Goal: Task Accomplishment & Management: Complete application form

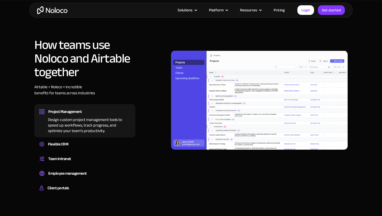
scroll to position [364, 0]
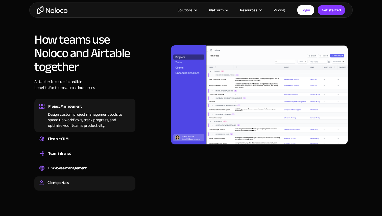
click at [75, 179] on div "Client portals" at bounding box center [84, 183] width 91 height 8
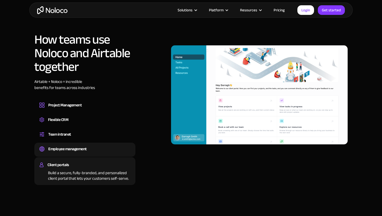
click at [68, 145] on div "Employee management" at bounding box center [67, 149] width 38 height 8
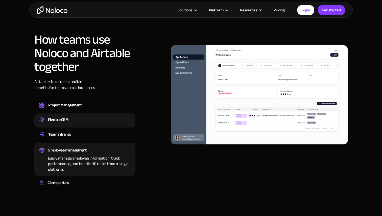
click at [72, 131] on div "Team intranet" at bounding box center [84, 135] width 91 height 8
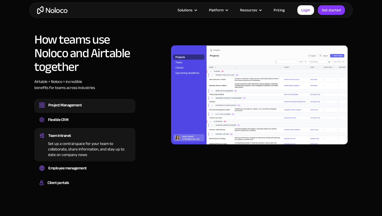
drag, startPoint x: 73, startPoint y: 111, endPoint x: 78, endPoint y: 99, distance: 13.4
click at [73, 116] on div "Flexible CRM" at bounding box center [84, 120] width 91 height 8
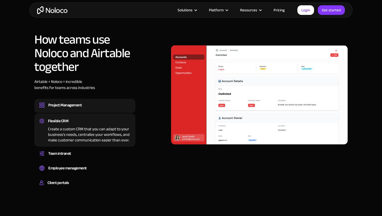
click at [78, 101] on div "Project Management" at bounding box center [64, 105] width 33 height 8
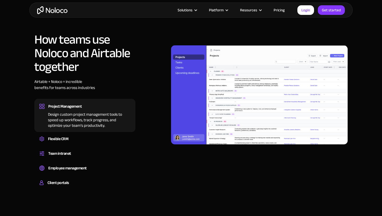
click at [81, 112] on div "Design custom project management tools to speed up workflows, track progress, a…" at bounding box center [84, 119] width 91 height 18
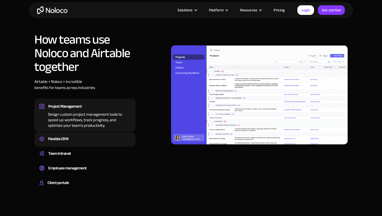
click at [80, 133] on div "Flexible CRM Create a custom CRM that you can adapt to your business’s needs, c…" at bounding box center [84, 140] width 101 height 14
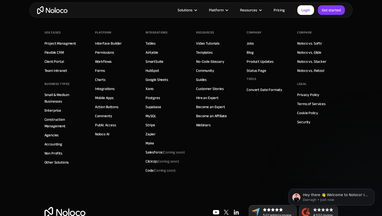
scroll to position [1370, 0]
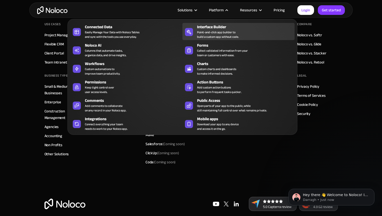
click at [218, 38] on div "Point-and-click app builder to build a custom app without code." at bounding box center [218, 34] width 42 height 9
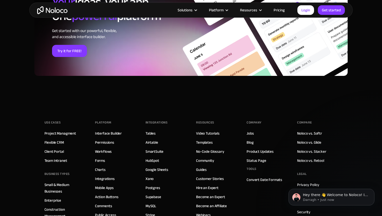
scroll to position [1777, 0]
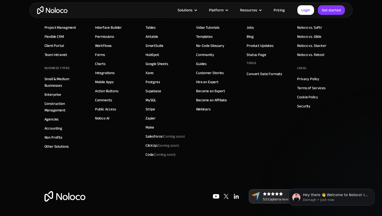
click at [274, 11] on link "Pricing" at bounding box center [279, 10] width 24 height 7
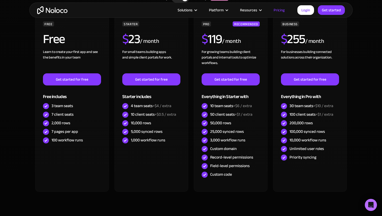
scroll to position [181, 0]
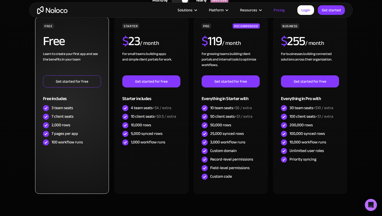
click at [88, 80] on link "Get started for free" at bounding box center [72, 81] width 58 height 12
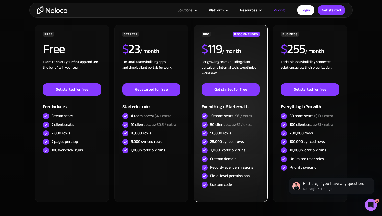
scroll to position [175, 0]
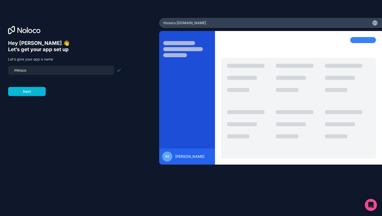
drag, startPoint x: 33, startPoint y: 70, endPoint x: 0, endPoint y: 69, distance: 32.8
click at [0, 69] on div "Hey Rob 👋 Let’s get your app set up Let’s give your app a name rhinoco Next" at bounding box center [79, 108] width 159 height 180
click at [36, 90] on button "Next" at bounding box center [27, 91] width 38 height 9
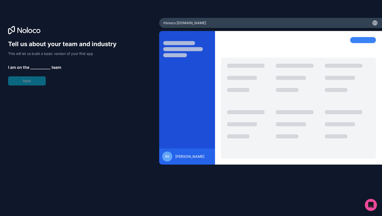
click at [43, 65] on span "__________" at bounding box center [40, 67] width 20 height 6
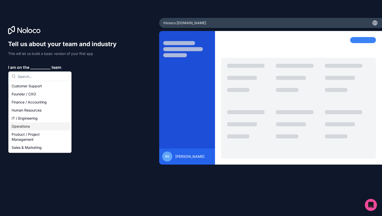
click at [31, 122] on div "IT / Engineering" at bounding box center [40, 119] width 61 height 8
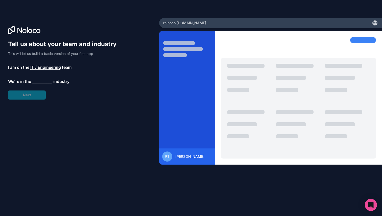
click at [42, 82] on span "__________" at bounding box center [42, 82] width 20 height 6
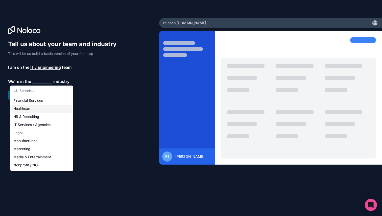
scroll to position [33, 0]
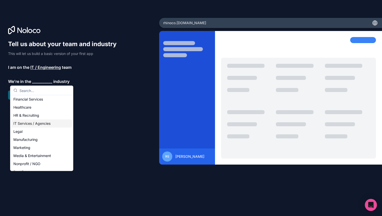
click at [45, 126] on div "IT Services / Agencies" at bounding box center [41, 124] width 61 height 8
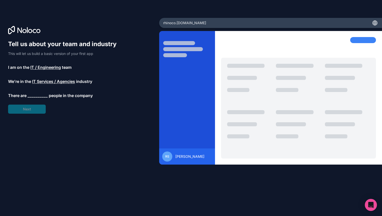
click at [38, 97] on span "__________" at bounding box center [38, 96] width 20 height 6
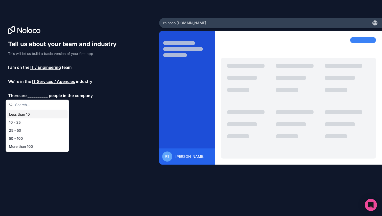
click at [26, 115] on div "Less than 10" at bounding box center [37, 115] width 61 height 8
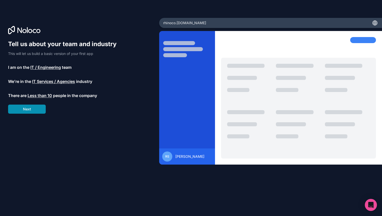
click at [25, 112] on button "Next" at bounding box center [27, 109] width 38 height 9
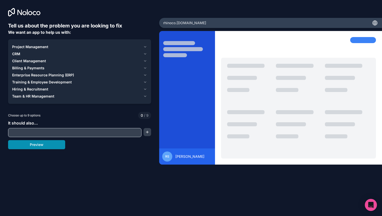
click at [25, 146] on button "Preview" at bounding box center [36, 144] width 57 height 9
drag, startPoint x: 31, startPoint y: 48, endPoint x: 28, endPoint y: 50, distance: 3.4
click at [31, 48] on span "Project Management" at bounding box center [30, 46] width 36 height 5
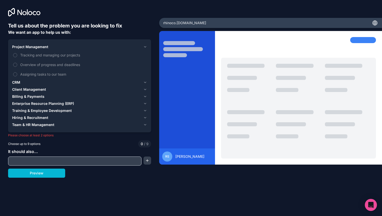
drag, startPoint x: 45, startPoint y: 55, endPoint x: 33, endPoint y: 79, distance: 26.5
click at [45, 55] on span "Tracking and managing our projects" at bounding box center [83, 55] width 126 height 5
click at [17, 55] on button "Tracking and managing our projects" at bounding box center [15, 55] width 4 height 4
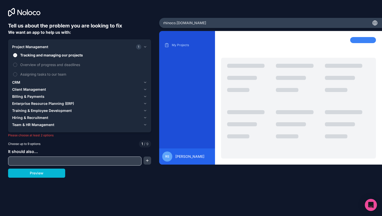
drag, startPoint x: 30, startPoint y: 89, endPoint x: 26, endPoint y: 97, distance: 8.9
click at [30, 89] on span "Client Management" at bounding box center [29, 89] width 34 height 5
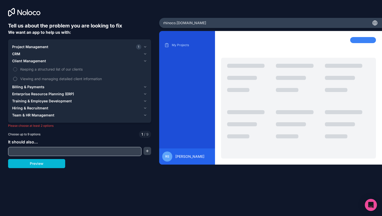
click at [28, 78] on span "Viewing and managing detailed client information" at bounding box center [83, 78] width 126 height 5
click at [17, 78] on button "Viewing and managing detailed client information" at bounding box center [15, 79] width 4 height 4
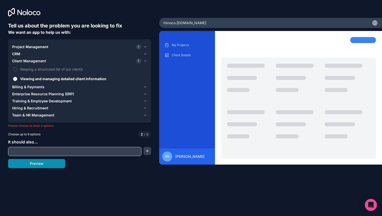
click at [32, 162] on button "Preview" at bounding box center [36, 163] width 57 height 9
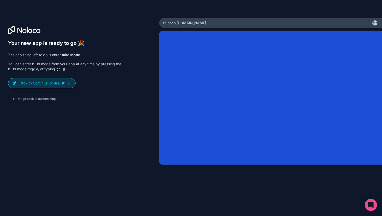
click at [47, 85] on p "Click to Continue, or use E" at bounding box center [45, 83] width 52 height 5
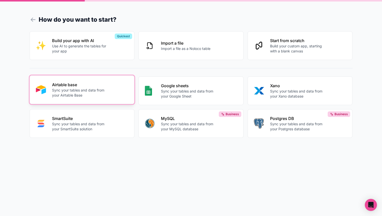
click at [99, 90] on p "Sync your tables and data from your Airtable Base" at bounding box center [80, 93] width 56 height 10
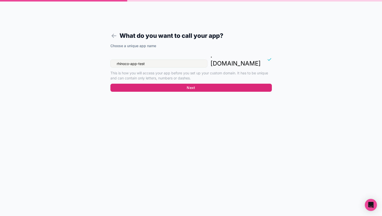
type input "rhinoco-app-test"
click at [178, 84] on button "Next" at bounding box center [190, 88] width 161 height 8
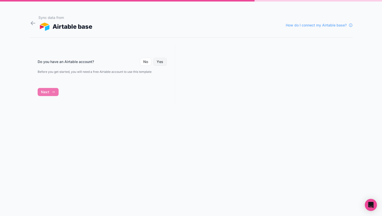
click at [159, 62] on button "Yes" at bounding box center [159, 62] width 13 height 8
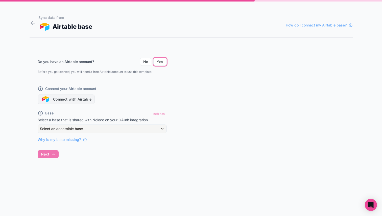
click at [73, 101] on button "Connect with Airtable" at bounding box center [66, 100] width 57 height 10
click at [156, 113] on div "Refresh" at bounding box center [158, 113] width 15 height 7
click at [164, 114] on div "Refresh" at bounding box center [158, 113] width 15 height 7
drag, startPoint x: 164, startPoint y: 114, endPoint x: 150, endPoint y: 113, distance: 13.2
click at [164, 114] on div "Refresh" at bounding box center [158, 113] width 15 height 7
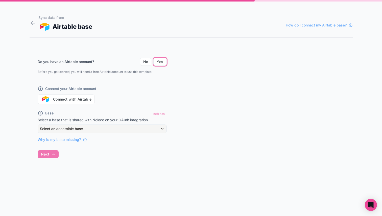
drag, startPoint x: 132, startPoint y: 112, endPoint x: 97, endPoint y: 110, distance: 34.7
click at [132, 112] on div "Base Refresh" at bounding box center [102, 113] width 129 height 7
click at [69, 102] on button "Connect with Airtable" at bounding box center [66, 100] width 57 height 10
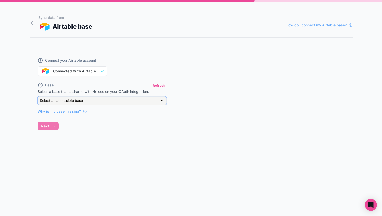
click at [157, 100] on div "Select an accessible base" at bounding box center [102, 101] width 129 height 8
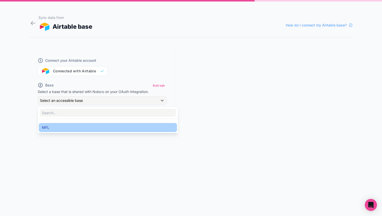
click at [92, 126] on div "MFL" at bounding box center [108, 128] width 132 height 6
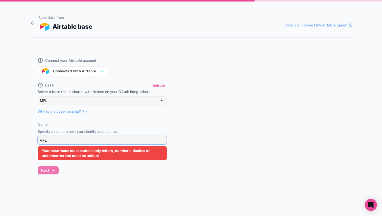
click at [65, 141] on input "MFL" at bounding box center [102, 140] width 129 height 8
click at [60, 140] on input "MFL" at bounding box center [102, 140] width 129 height 8
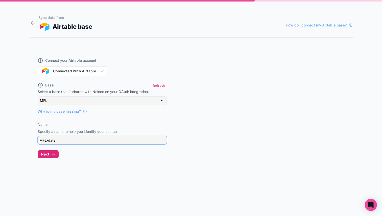
type input "MFL-data"
click at [46, 158] on button "Next" at bounding box center [48, 154] width 21 height 8
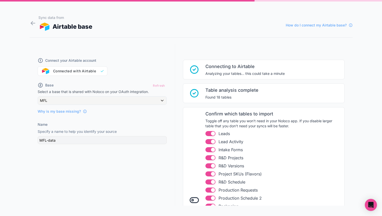
click at [208, 134] on button "Use setting" at bounding box center [210, 133] width 10 height 5
click at [209, 142] on button "Use setting" at bounding box center [210, 141] width 10 height 5
click at [209, 149] on button "Use setting" at bounding box center [210, 149] width 10 height 5
drag, startPoint x: 209, startPoint y: 157, endPoint x: 210, endPoint y: 159, distance: 2.6
click at [209, 157] on button "Use setting" at bounding box center [210, 158] width 10 height 5
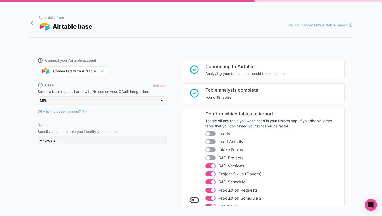
click at [209, 166] on button "Use setting" at bounding box center [210, 166] width 10 height 5
click at [209, 175] on button "Use setting" at bounding box center [210, 174] width 10 height 5
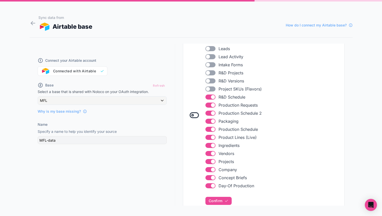
scroll to position [104, 0]
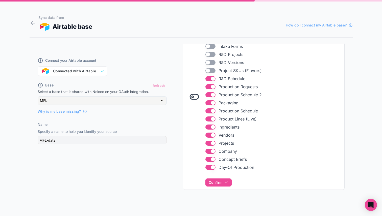
drag, startPoint x: 209, startPoint y: 158, endPoint x: 212, endPoint y: 151, distance: 6.6
click at [209, 158] on button "Use setting" at bounding box center [210, 159] width 10 height 5
drag, startPoint x: 211, startPoint y: 151, endPoint x: 213, endPoint y: 147, distance: 4.3
click at [211, 151] on button "Use setting" at bounding box center [210, 151] width 10 height 5
click at [213, 144] on button "Use setting" at bounding box center [210, 143] width 10 height 5
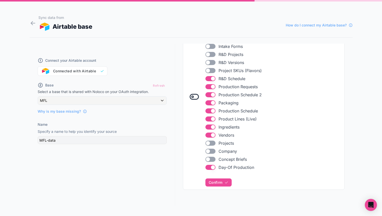
click at [212, 135] on button "Use setting" at bounding box center [210, 135] width 10 height 5
click at [212, 127] on button "Use setting" at bounding box center [210, 127] width 10 height 5
click at [211, 117] on button "Use setting" at bounding box center [210, 119] width 10 height 5
click at [211, 110] on button "Use setting" at bounding box center [210, 111] width 10 height 5
click at [212, 98] on ul "Use setting Leads Use setting Lead Activity Use setting Intake Forms Use settin…" at bounding box center [273, 98] width 136 height 143
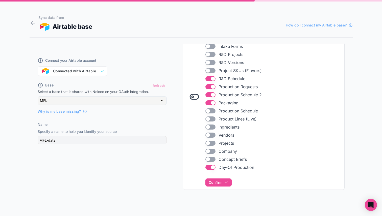
drag, startPoint x: 212, startPoint y: 95, endPoint x: 212, endPoint y: 86, distance: 9.1
click at [212, 95] on button "Use setting" at bounding box center [210, 94] width 10 height 5
drag, startPoint x: 212, startPoint y: 86, endPoint x: 211, endPoint y: 81, distance: 4.9
click at [212, 86] on button "Use setting" at bounding box center [210, 86] width 10 height 5
click at [210, 77] on button "Use setting" at bounding box center [210, 78] width 10 height 5
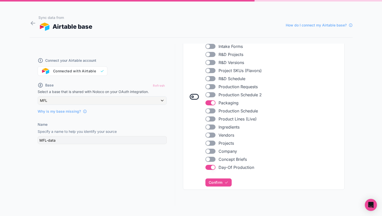
click at [211, 105] on button "Use setting" at bounding box center [210, 102] width 10 height 5
click at [220, 181] on span "Confirm" at bounding box center [216, 183] width 14 height 5
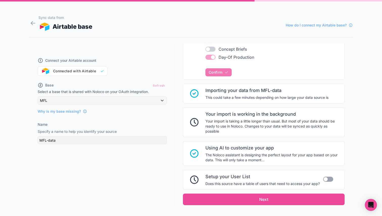
scroll to position [229, 0]
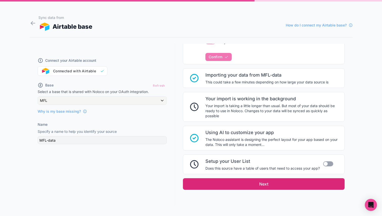
click at [267, 185] on button "Next" at bounding box center [264, 184] width 162 height 12
